Goal: Complete application form: Complete application form

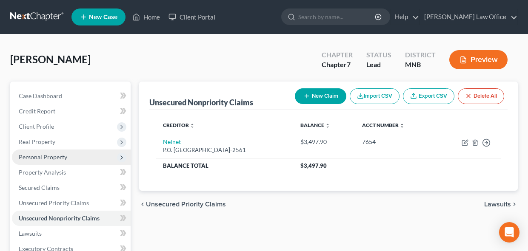
click at [55, 158] on span "Personal Property" at bounding box center [43, 157] width 48 height 7
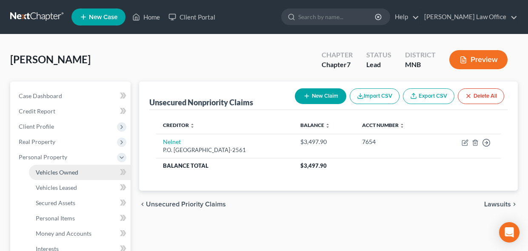
click at [53, 174] on span "Vehicles Owned" at bounding box center [57, 172] width 43 height 7
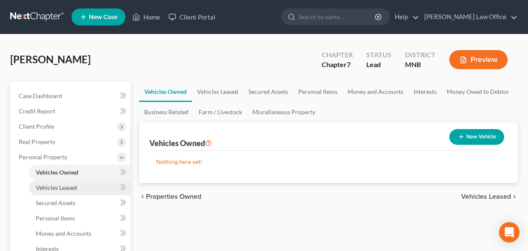
click at [53, 188] on span "Vehicles Leased" at bounding box center [56, 187] width 41 height 7
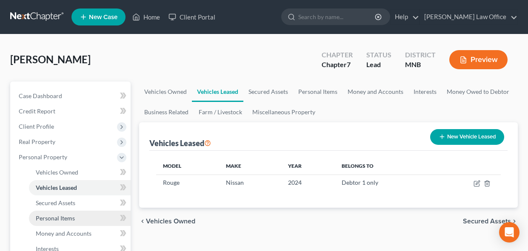
click at [64, 221] on span "Personal Items" at bounding box center [55, 218] width 39 height 7
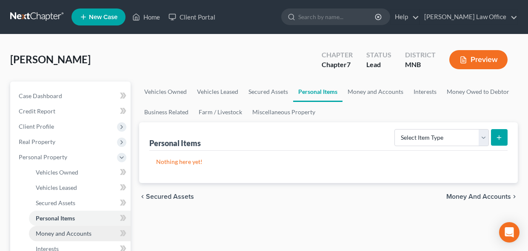
click at [64, 233] on span "Money and Accounts" at bounding box center [64, 233] width 56 height 7
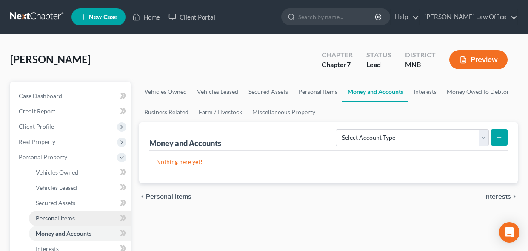
click at [66, 216] on span "Personal Items" at bounding box center [55, 218] width 39 height 7
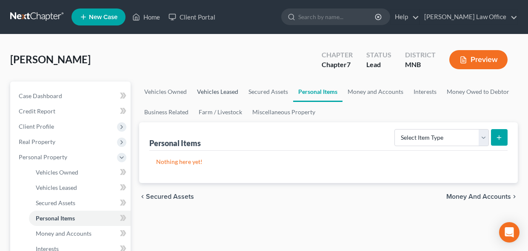
click at [221, 88] on link "Vehicles Leased" at bounding box center [217, 92] width 51 height 20
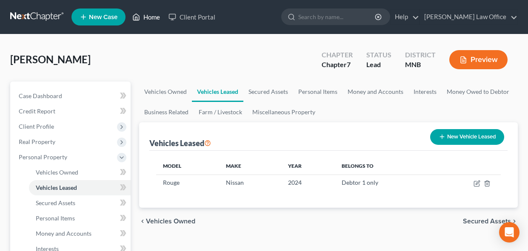
click at [151, 21] on link "Home" at bounding box center [146, 16] width 36 height 15
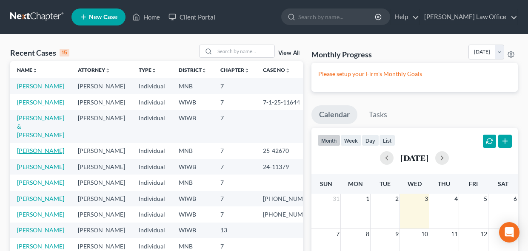
click at [31, 152] on link "[PERSON_NAME]" at bounding box center [40, 150] width 47 height 7
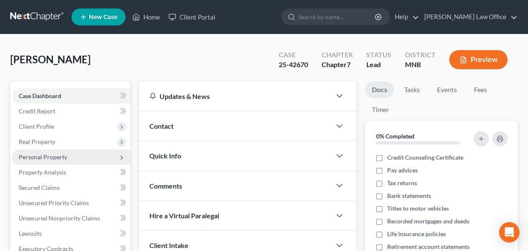
click at [50, 160] on span "Personal Property" at bounding box center [43, 157] width 48 height 7
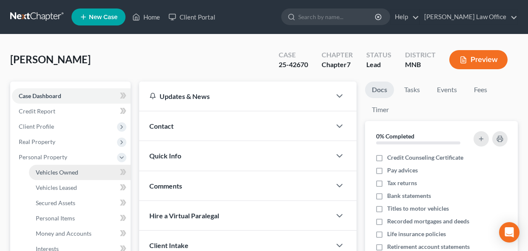
click at [59, 167] on link "Vehicles Owned" at bounding box center [80, 172] width 102 height 15
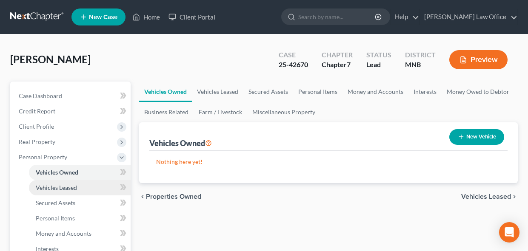
click at [60, 190] on span "Vehicles Leased" at bounding box center [56, 187] width 41 height 7
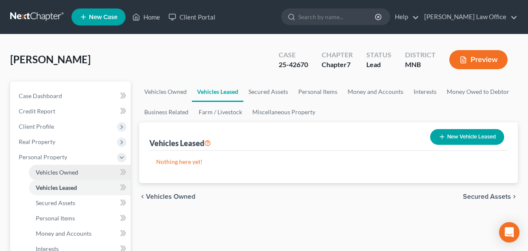
click at [64, 172] on span "Vehicles Owned" at bounding box center [57, 172] width 43 height 7
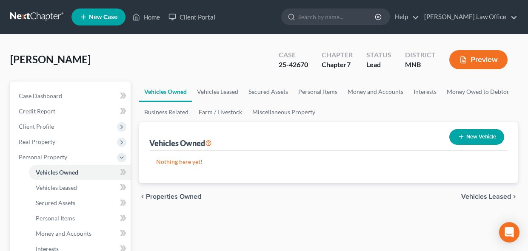
click at [470, 131] on button "New Vehicle" at bounding box center [476, 137] width 55 height 16
select select "0"
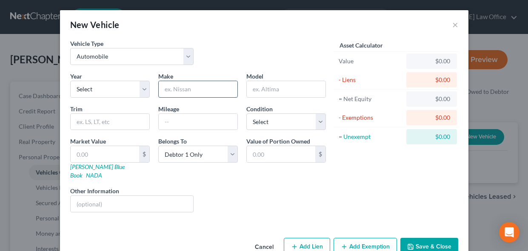
click at [187, 91] on input "text" at bounding box center [198, 89] width 79 height 16
paste input "Nissan Versa Note"
drag, startPoint x: 184, startPoint y: 89, endPoint x: 234, endPoint y: 89, distance: 50.2
click at [234, 89] on input "Nissan Versa Note" at bounding box center [198, 89] width 79 height 16
type input "Nissan"
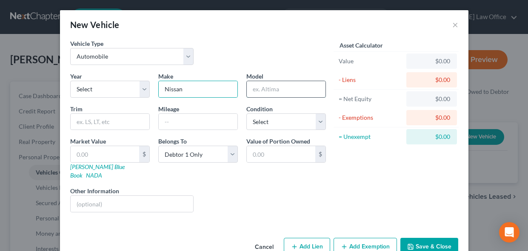
click at [278, 91] on input "text" at bounding box center [286, 89] width 79 height 16
paste input "Versa Note"
type input "Versa Note"
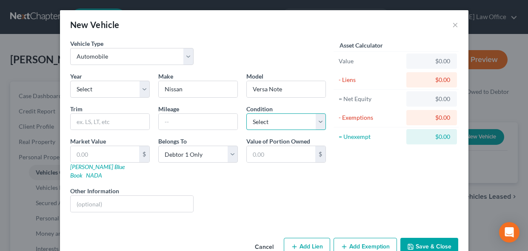
select select "2"
click at [89, 196] on input "text" at bounding box center [132, 204] width 123 height 16
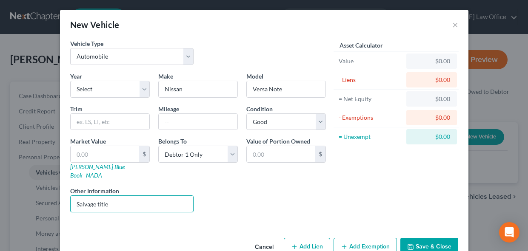
type input "Salvage title"
click at [433, 242] on button "Save & Close" at bounding box center [429, 247] width 58 height 18
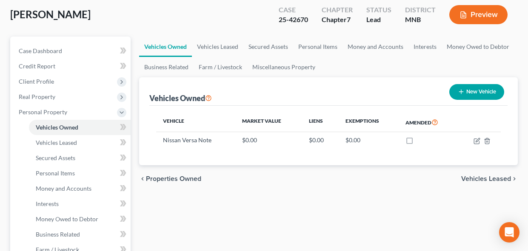
scroll to position [46, 0]
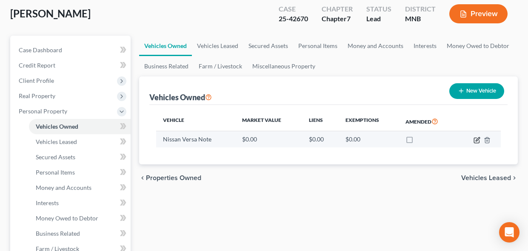
click at [477, 141] on icon "button" at bounding box center [476, 140] width 7 height 7
select select "0"
select select "2"
select select "0"
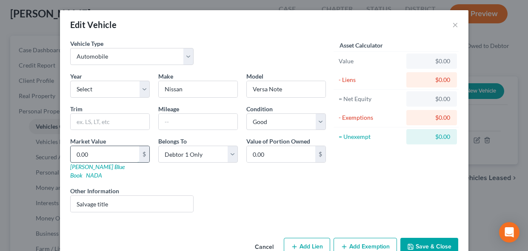
click at [113, 157] on input "0.00" at bounding box center [105, 154] width 68 height 16
type input "5"
type input "5.00"
type input "50"
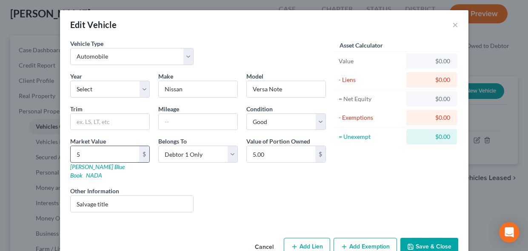
type input "50.00"
type input "500"
type input "500.00"
type input "5000"
type input "5,000.00"
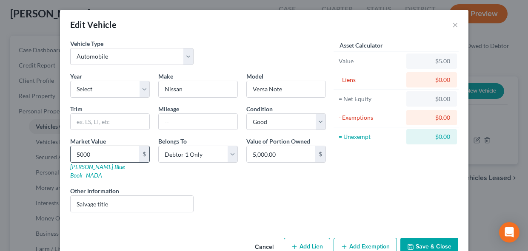
type input "5,000"
click at [443, 239] on button "Save & Close" at bounding box center [429, 247] width 58 height 18
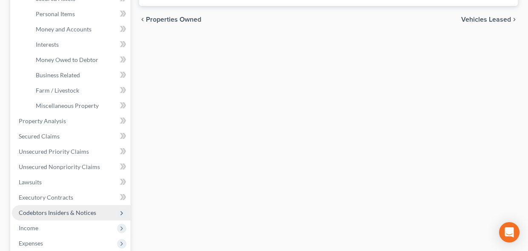
scroll to position [205, 0]
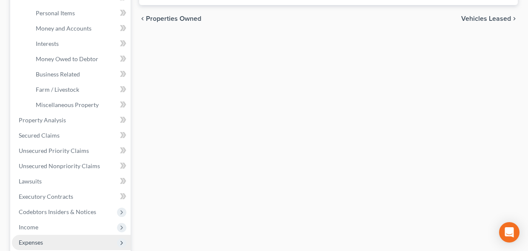
click at [36, 241] on span "Expenses" at bounding box center [31, 242] width 24 height 7
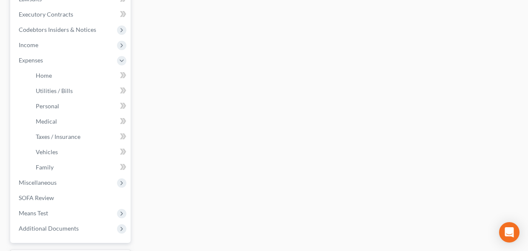
scroll to position [256, 0]
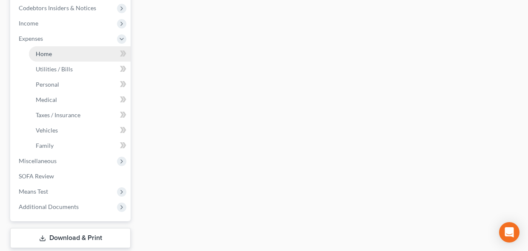
click at [38, 56] on span "Home" at bounding box center [44, 53] width 16 height 7
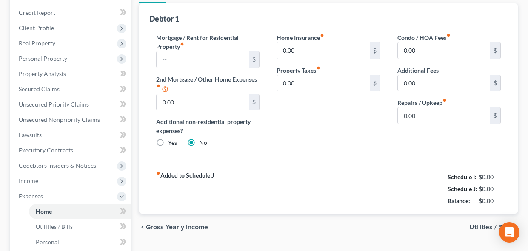
scroll to position [98, 0]
click at [208, 65] on input "text" at bounding box center [203, 60] width 92 height 16
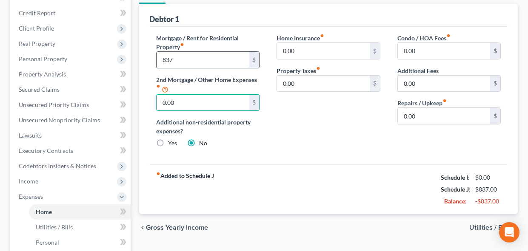
click at [205, 60] on input "837" at bounding box center [203, 60] width 92 height 16
type input "837.00"
click at [479, 225] on span "Utilities / Bills" at bounding box center [490, 228] width 42 height 7
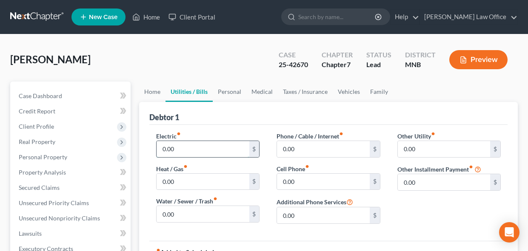
click at [194, 150] on input "0.00" at bounding box center [203, 149] width 92 height 16
type input "0"
type input "33.50"
click at [190, 219] on input "0.00" at bounding box center [203, 214] width 92 height 16
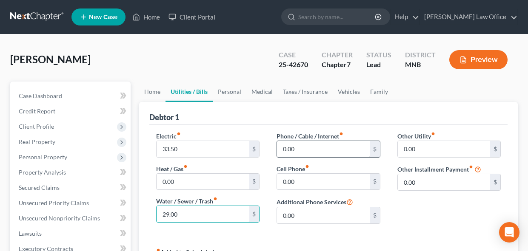
type input "29.00"
click at [312, 152] on input "0.00" at bounding box center [323, 149] width 92 height 16
type input "39"
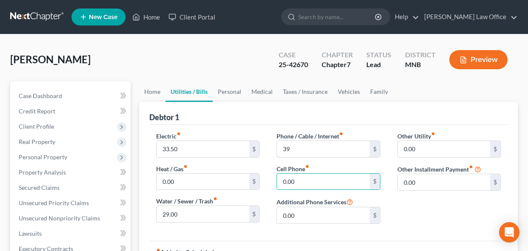
drag, startPoint x: 312, startPoint y: 152, endPoint x: 306, endPoint y: 161, distance: 11.0
click at [312, 153] on input "39" at bounding box center [323, 149] width 92 height 16
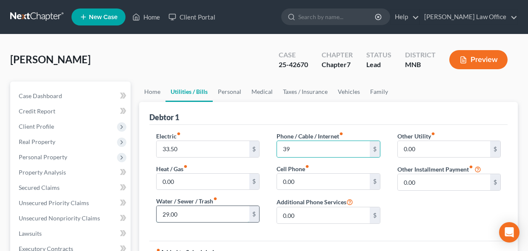
click at [177, 213] on input "29.00" at bounding box center [203, 214] width 92 height 16
type input "74"
click at [302, 152] on input "39" at bounding box center [323, 149] width 92 height 16
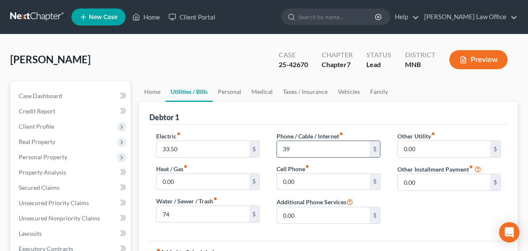
type input "3"
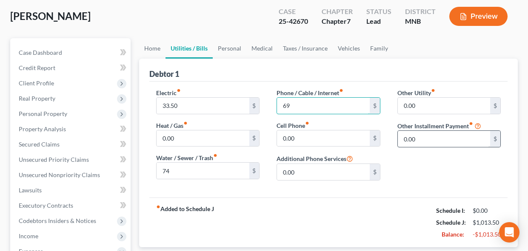
scroll to position [181, 0]
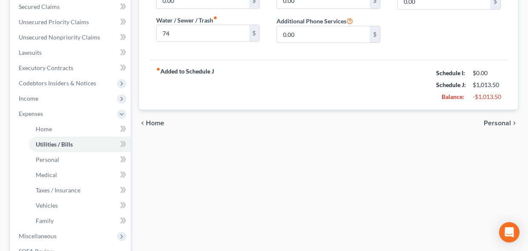
type input "69"
click at [496, 125] on span "Personal" at bounding box center [497, 123] width 27 height 7
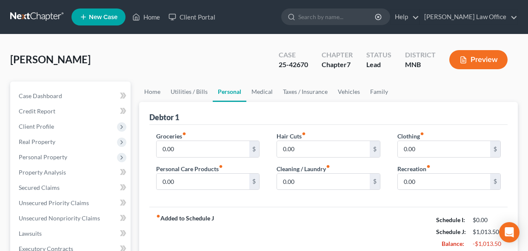
click at [189, 158] on div "Groceries fiber_manual_record 0.00 $ Personal Care Products fiber_manual_record…" at bounding box center [208, 164] width 120 height 65
click at [192, 152] on input "0.00" at bounding box center [203, 149] width 92 height 16
type input "926"
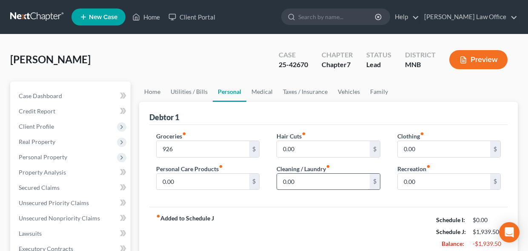
click at [314, 182] on input "0.00" at bounding box center [323, 182] width 92 height 16
type input "14"
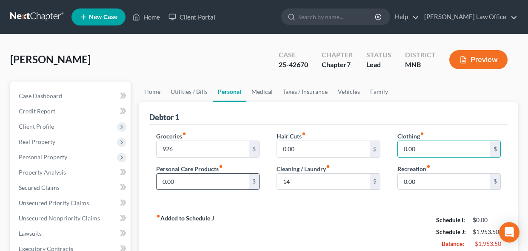
click at [214, 184] on input "0.00" at bounding box center [203, 182] width 92 height 16
type input "4"
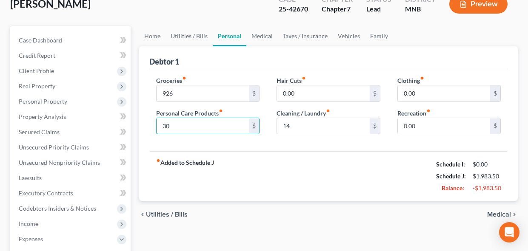
scroll to position [59, 0]
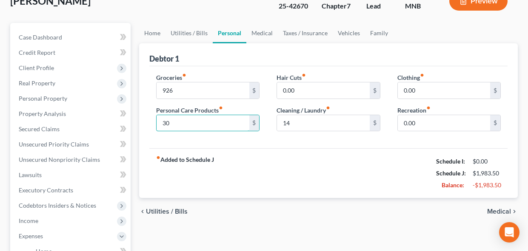
type input "30"
click at [501, 213] on span "Medical" at bounding box center [499, 211] width 24 height 7
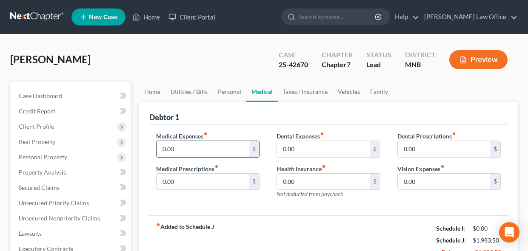
click at [182, 146] on input "0.00" at bounding box center [203, 149] width 92 height 16
type input "652"
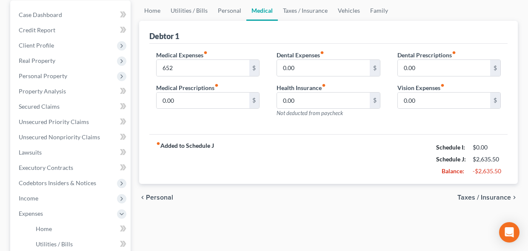
click at [158, 197] on span "Personal" at bounding box center [159, 197] width 27 height 7
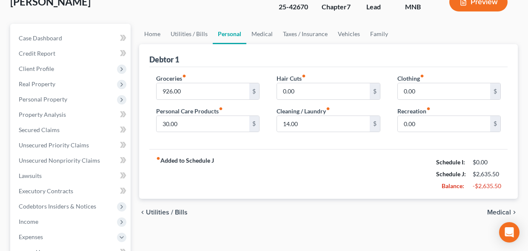
scroll to position [63, 0]
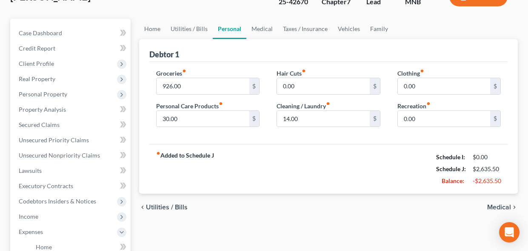
click at [504, 211] on span "Medical" at bounding box center [499, 207] width 24 height 7
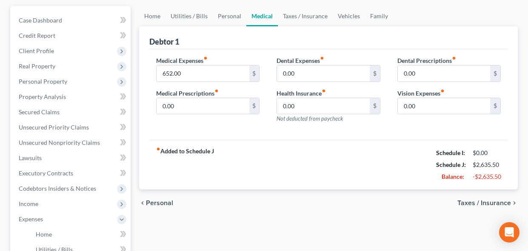
click at [481, 205] on span "Taxes / Insurance" at bounding box center [484, 203] width 54 height 7
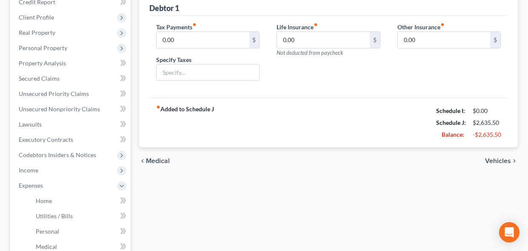
click at [490, 165] on span "Vehicles" at bounding box center [498, 161] width 26 height 7
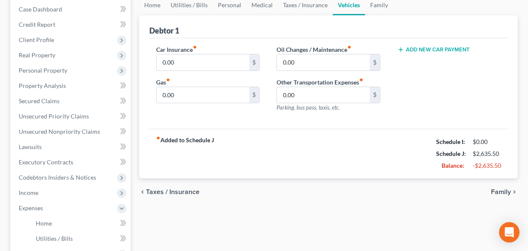
scroll to position [90, 0]
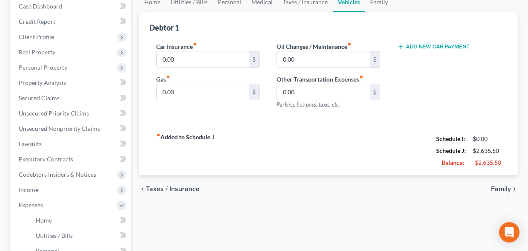
click at [160, 188] on span "Taxes / Insurance" at bounding box center [173, 189] width 54 height 7
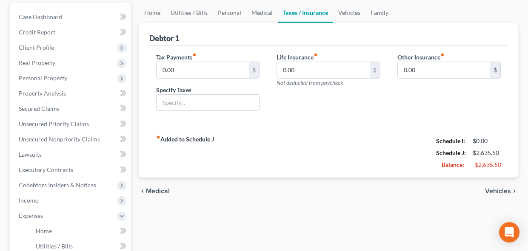
click at [160, 194] on span "Medical" at bounding box center [158, 191] width 24 height 7
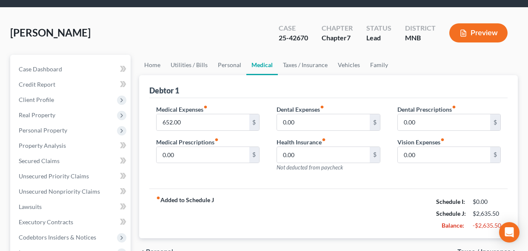
scroll to position [46, 0]
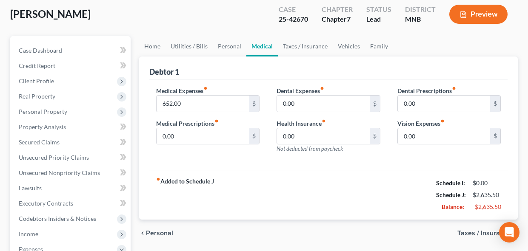
click at [168, 232] on span "Personal" at bounding box center [159, 233] width 27 height 7
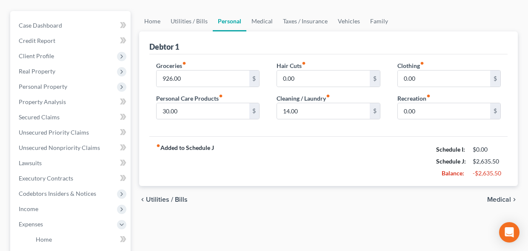
scroll to position [77, 0]
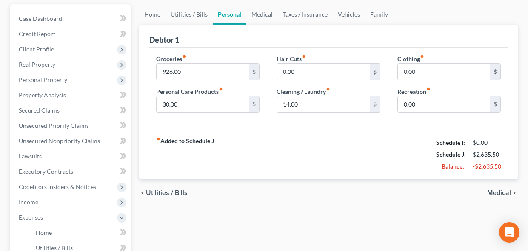
click at [494, 191] on span "Medical" at bounding box center [499, 193] width 24 height 7
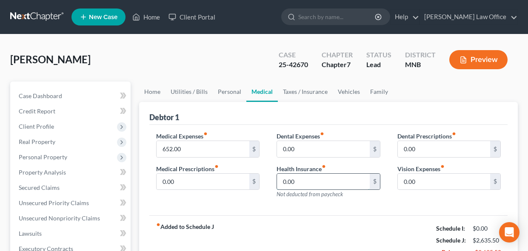
click at [304, 184] on input "0.00" at bounding box center [323, 182] width 92 height 16
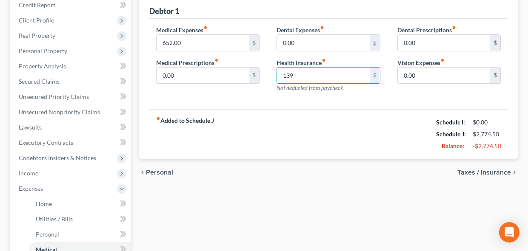
scroll to position [159, 0]
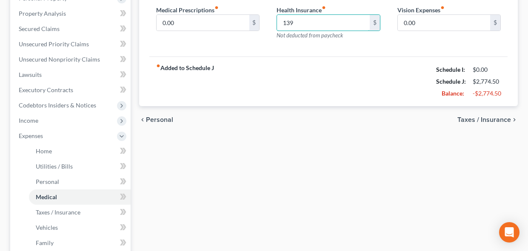
type input "139"
click at [478, 120] on span "Taxes / Insurance" at bounding box center [484, 120] width 54 height 7
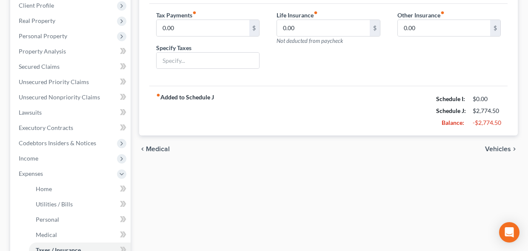
scroll to position [232, 0]
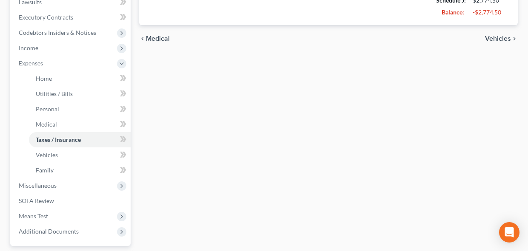
click at [496, 37] on span "Vehicles" at bounding box center [498, 38] width 26 height 7
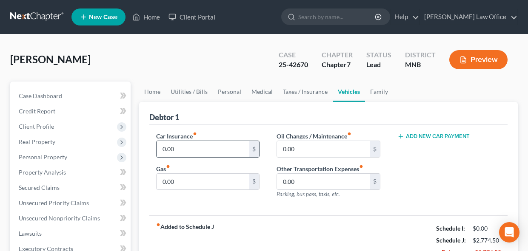
click at [220, 145] on input "0.00" at bounding box center [203, 149] width 92 height 16
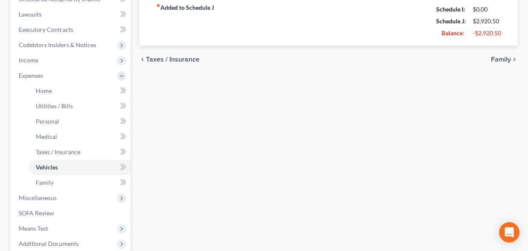
type input "146.00"
click at [175, 58] on span "Taxes / Insurance" at bounding box center [173, 59] width 54 height 7
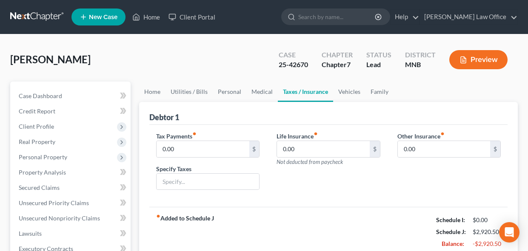
scroll to position [7, 0]
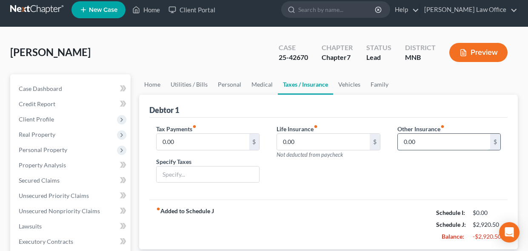
click at [436, 141] on input "0.00" at bounding box center [444, 142] width 92 height 16
type input "23"
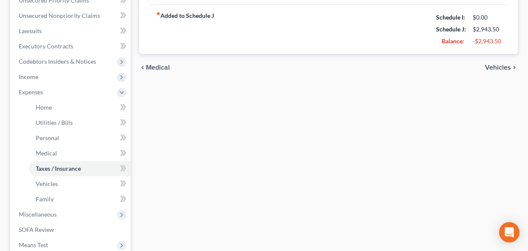
type input "Professional Liability Insurance"
click at [149, 65] on span "Medical" at bounding box center [158, 67] width 24 height 7
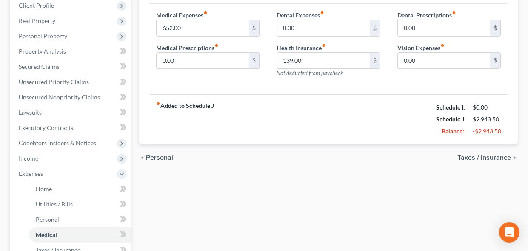
click at [159, 157] on span "Personal" at bounding box center [159, 157] width 27 height 7
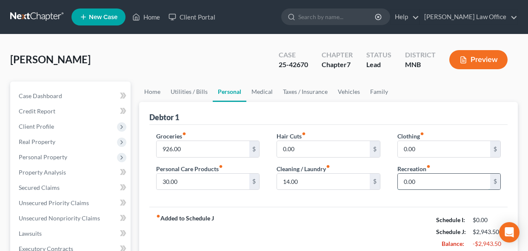
click at [451, 184] on input "0.00" at bounding box center [444, 182] width 92 height 16
type input "43"
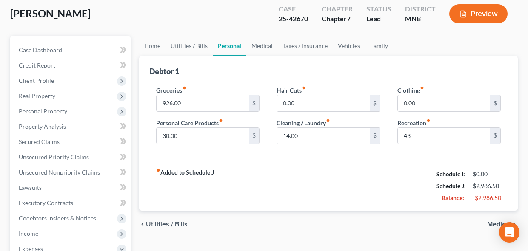
scroll to position [48, 0]
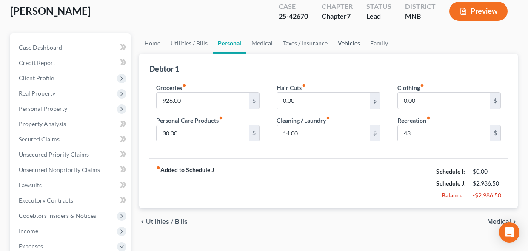
click at [347, 46] on link "Vehicles" at bounding box center [349, 43] width 32 height 20
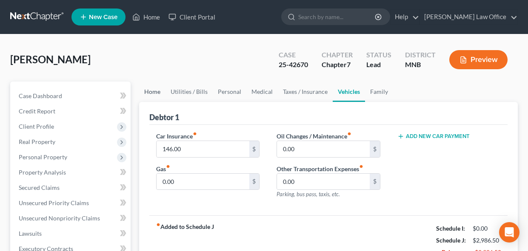
click at [157, 93] on link "Home" at bounding box center [152, 92] width 26 height 20
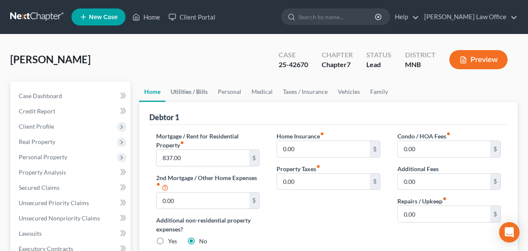
click at [187, 92] on link "Utilities / Bills" at bounding box center [188, 92] width 47 height 20
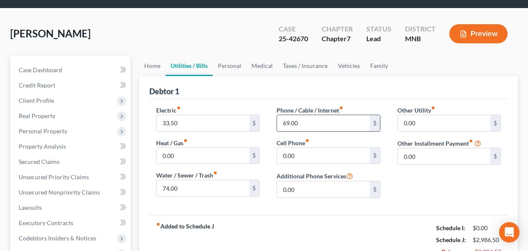
scroll to position [12, 0]
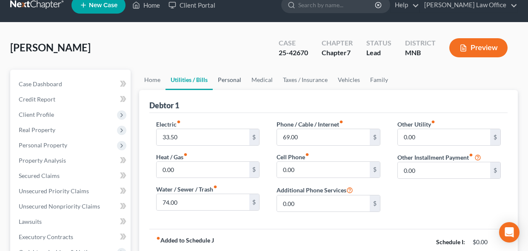
click at [233, 78] on link "Personal" at bounding box center [230, 80] width 34 height 20
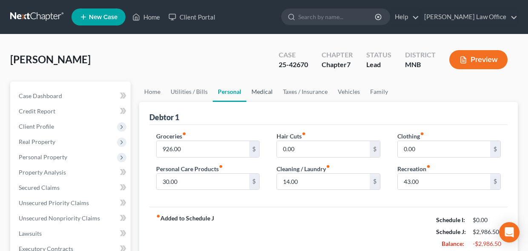
click at [262, 92] on link "Medical" at bounding box center [261, 92] width 31 height 20
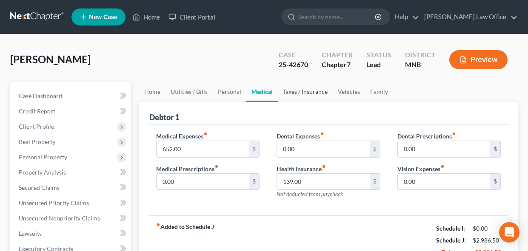
click at [307, 91] on link "Taxes / Insurance" at bounding box center [305, 92] width 55 height 20
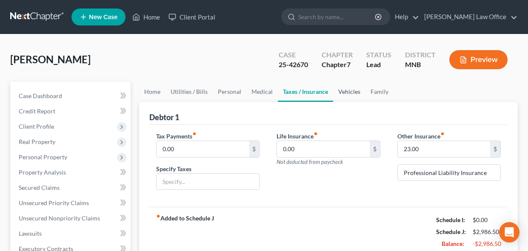
click at [348, 92] on link "Vehicles" at bounding box center [349, 92] width 32 height 20
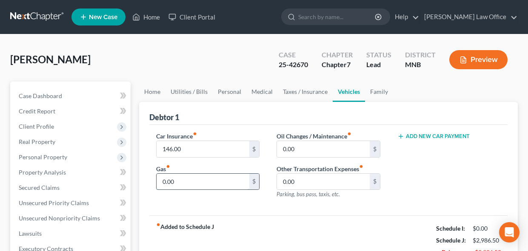
click at [199, 186] on input "0.00" at bounding box center [203, 182] width 92 height 16
click at [219, 183] on input "103" at bounding box center [203, 182] width 92 height 16
type input "103.00"
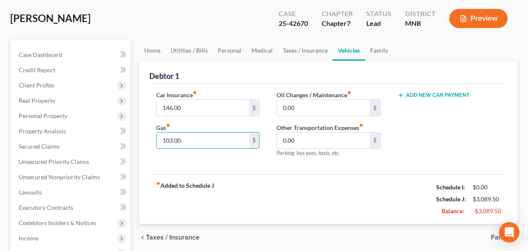
scroll to position [74, 0]
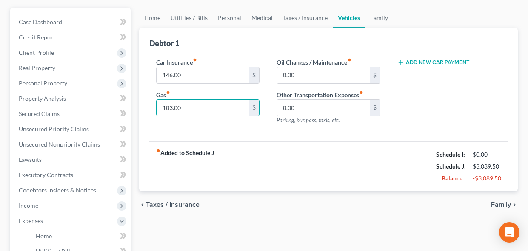
click at [496, 205] on span "Family" at bounding box center [501, 205] width 20 height 7
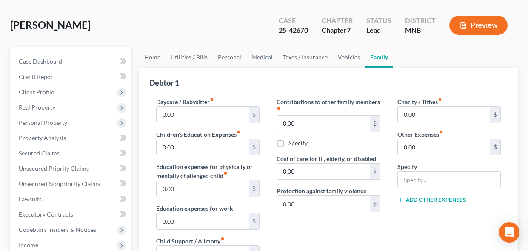
scroll to position [35, 0]
click at [231, 56] on link "Personal" at bounding box center [230, 57] width 34 height 20
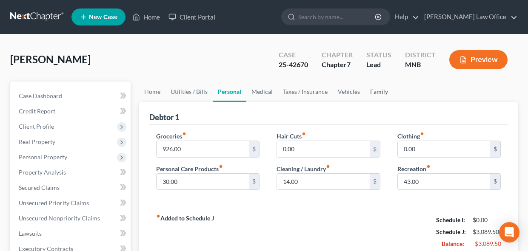
click at [375, 94] on link "Family" at bounding box center [379, 92] width 28 height 20
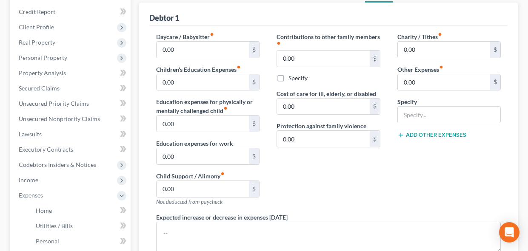
scroll to position [102, 0]
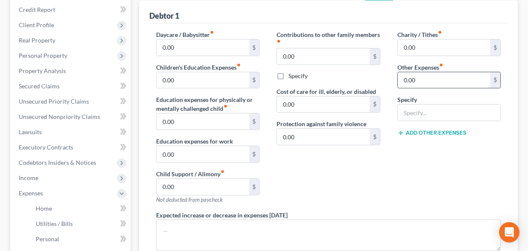
click at [442, 85] on input "0.00" at bounding box center [444, 80] width 92 height 16
type input "200"
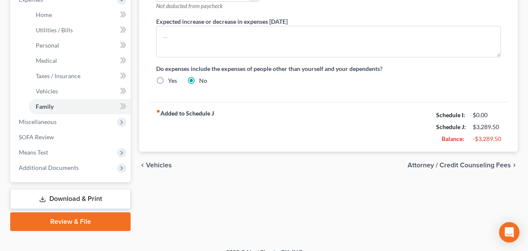
scroll to position [308, 0]
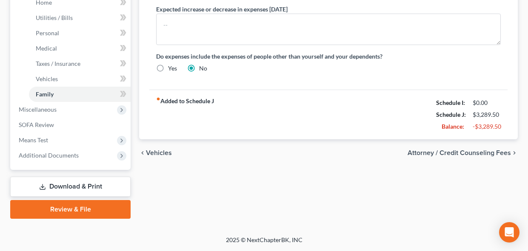
type input "Student Loan"
click at [473, 152] on span "Attorney / Credit Counseling Fees" at bounding box center [458, 153] width 103 height 7
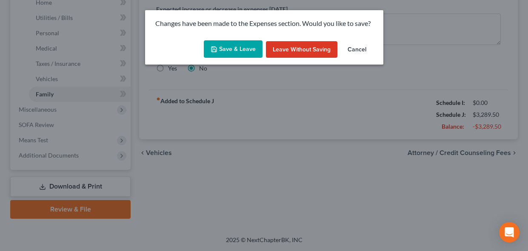
click at [241, 50] on button "Save & Leave" at bounding box center [233, 49] width 59 height 18
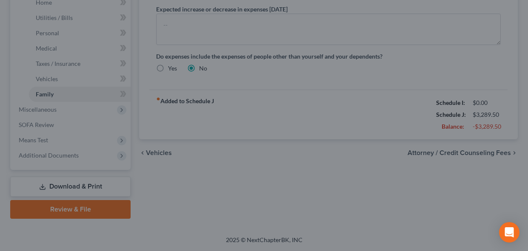
type input "200.00"
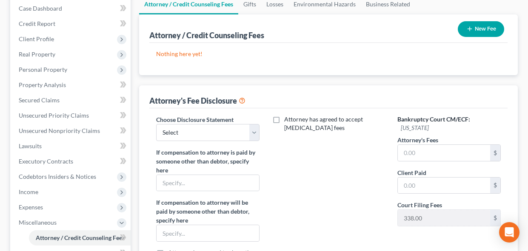
scroll to position [88, 0]
click at [453, 145] on input "text" at bounding box center [444, 153] width 92 height 16
type input "1,500"
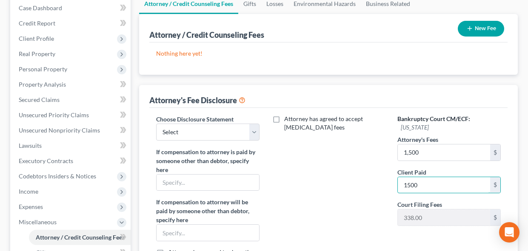
type input "1,500"
click at [276, 197] on div "Attorney has agreed to accept [MEDICAL_DATA] fees" at bounding box center [328, 203] width 120 height 176
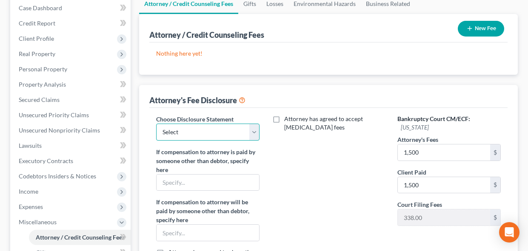
select select "0"
click at [310, 179] on div "Attorney has agreed to accept [MEDICAL_DATA] fees" at bounding box center [328, 203] width 120 height 176
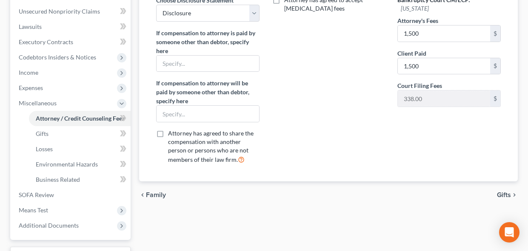
scroll to position [208, 0]
click at [502, 195] on span "Gifts" at bounding box center [504, 194] width 14 height 7
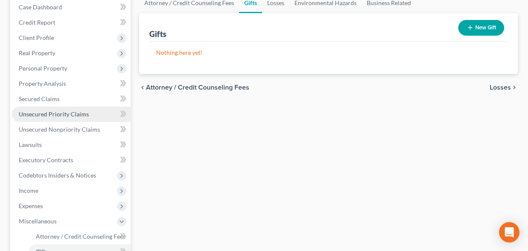
scroll to position [90, 0]
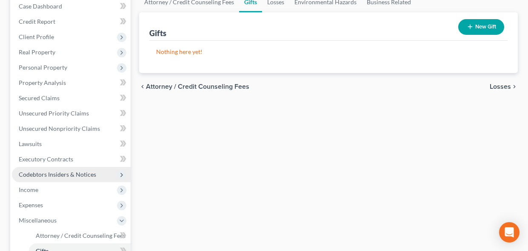
click at [58, 177] on span "Codebtors Insiders & Notices" at bounding box center [57, 174] width 77 height 7
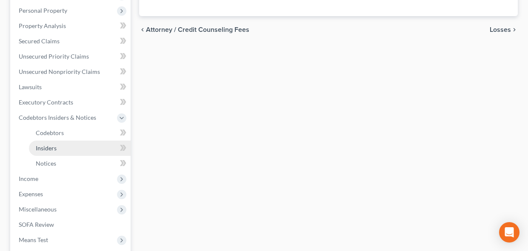
scroll to position [147, 0]
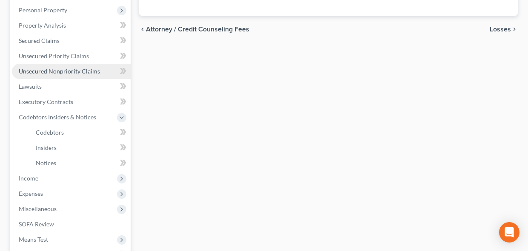
click at [46, 72] on span "Unsecured Nonpriority Claims" at bounding box center [59, 71] width 81 height 7
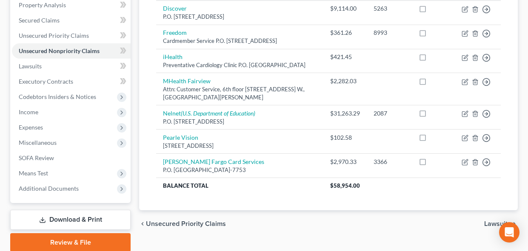
scroll to position [168, 0]
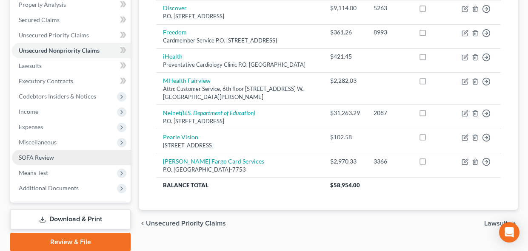
click at [43, 157] on span "SOFA Review" at bounding box center [36, 157] width 35 height 7
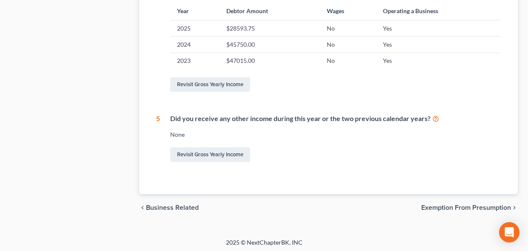
click at [454, 208] on span "Exemption from Presumption" at bounding box center [466, 208] width 90 height 7
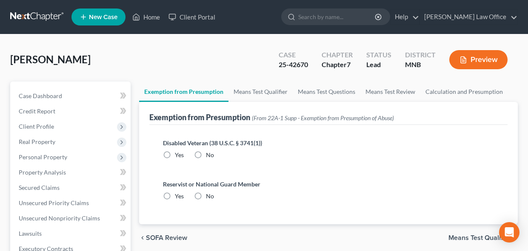
click at [206, 154] on label "No" at bounding box center [210, 155] width 8 height 9
click at [209, 154] on input "No" at bounding box center [212, 154] width 6 height 6
radio input "true"
click at [206, 195] on label "No" at bounding box center [210, 196] width 8 height 9
click at [209, 195] on input "No" at bounding box center [212, 195] width 6 height 6
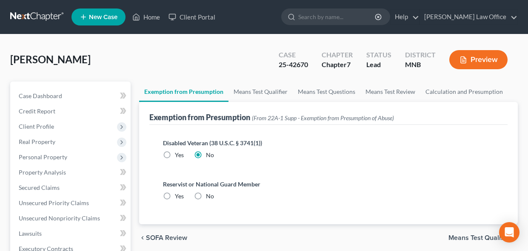
radio input "true"
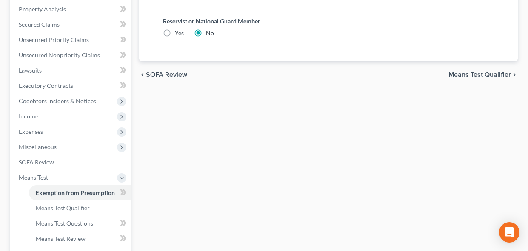
click at [462, 72] on span "Means Test Qualifier" at bounding box center [479, 74] width 63 height 7
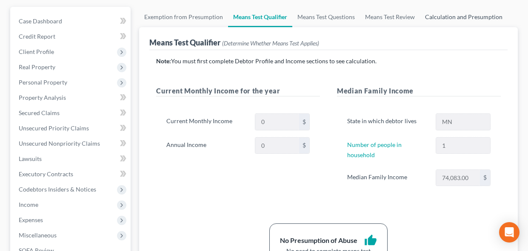
scroll to position [75, 0]
click at [46, 202] on span "Income" at bounding box center [71, 204] width 119 height 15
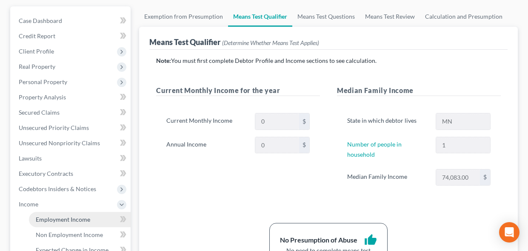
click at [45, 219] on span "Employment Income" at bounding box center [63, 219] width 54 height 7
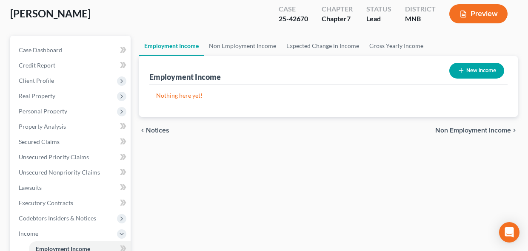
scroll to position [46, 0]
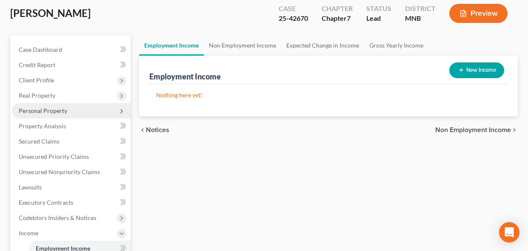
click at [65, 108] on span "Personal Property" at bounding box center [43, 110] width 48 height 7
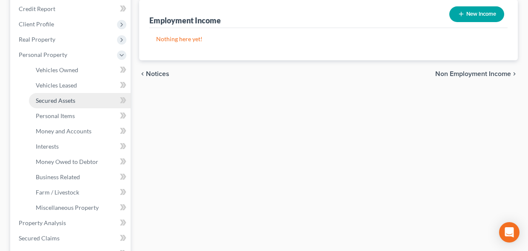
scroll to position [103, 0]
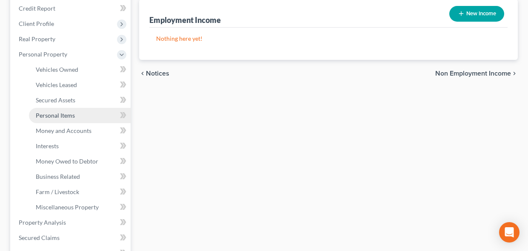
click at [60, 114] on span "Personal Items" at bounding box center [55, 115] width 39 height 7
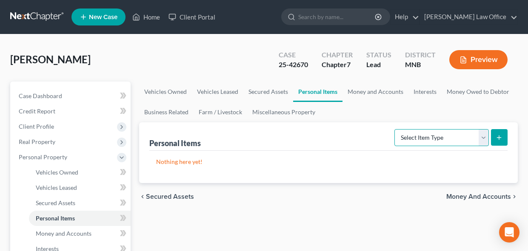
select select "electronics"
click at [501, 138] on icon "submit" at bounding box center [499, 137] width 7 height 7
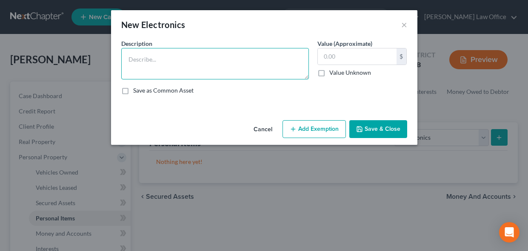
click at [201, 59] on textarea at bounding box center [215, 63] width 188 height 31
type textarea "[DEMOGRAPHIC_DATA] computer"
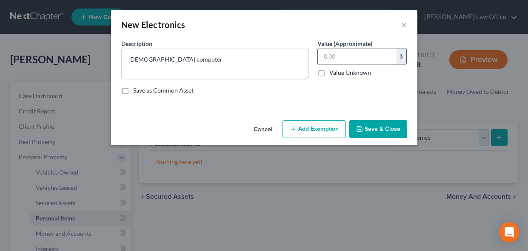
click at [365, 60] on input "text" at bounding box center [357, 56] width 79 height 16
type input "40.00"
click at [387, 125] on button "Save & Close" at bounding box center [378, 129] width 58 height 18
